Goal: Ask a question: Seek information or help from site administrators or community

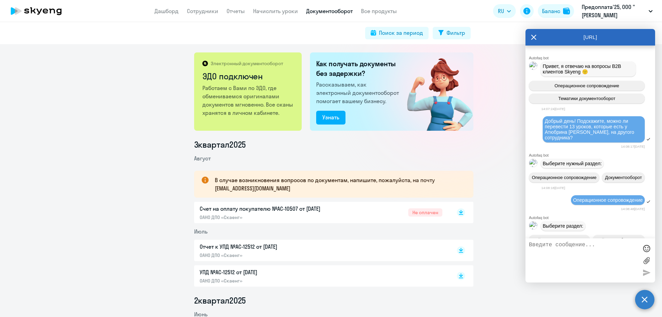
scroll to position [5966, 0]
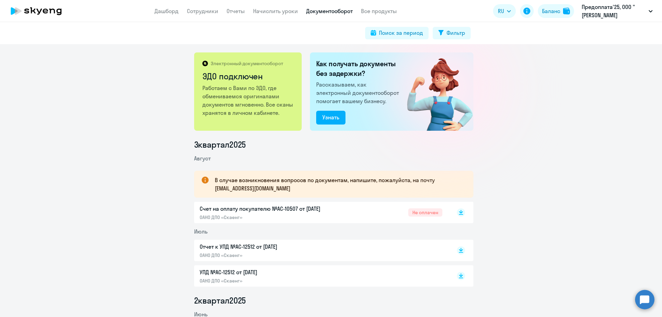
click at [642, 306] on circle at bounding box center [644, 298] width 19 height 19
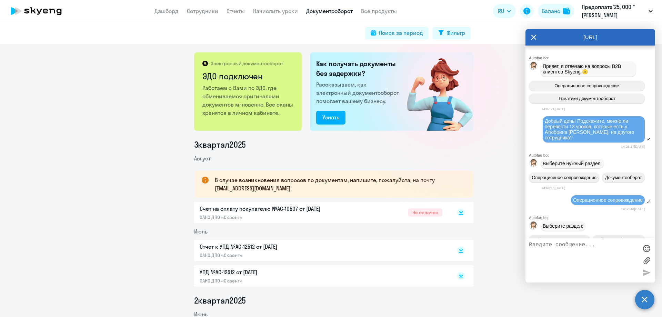
scroll to position [5966, 0]
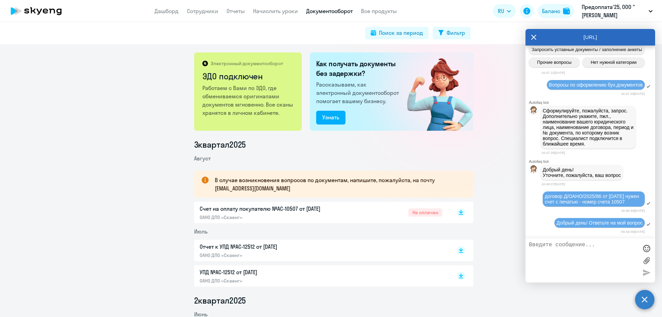
click at [568, 247] on textarea at bounding box center [583, 260] width 109 height 37
click at [562, 246] on textarea at bounding box center [583, 260] width 109 height 37
click at [535, 36] on icon at bounding box center [533, 37] width 5 height 5
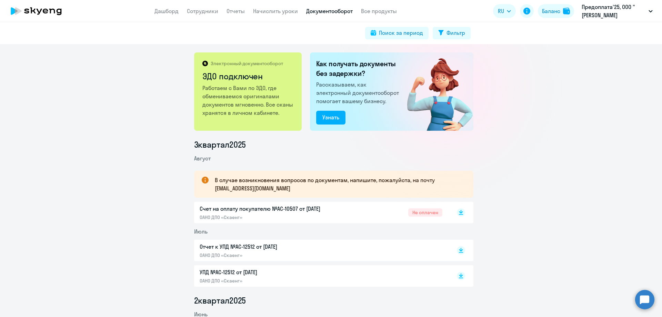
click at [642, 297] on circle at bounding box center [644, 298] width 19 height 19
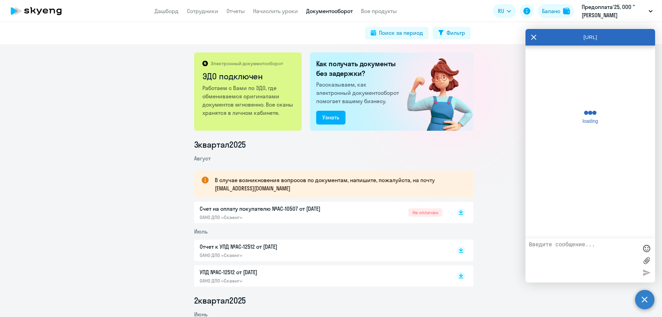
scroll to position [0, 0]
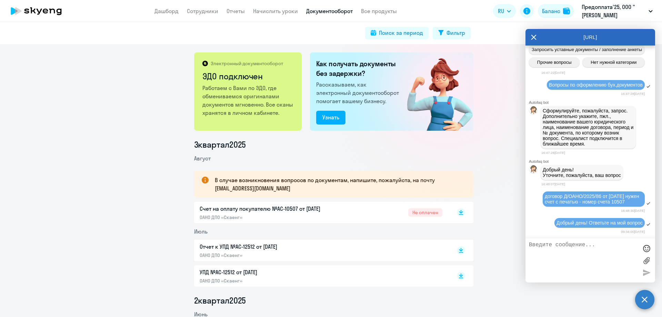
click at [551, 244] on textarea at bounding box center [583, 260] width 109 height 37
type textarea "Есть тут поддержка?"
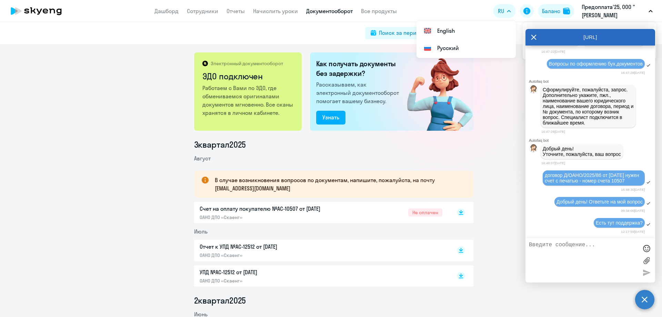
drag, startPoint x: 479, startPoint y: 192, endPoint x: 483, endPoint y: 190, distance: 5.3
